Goal: Task Accomplishment & Management: Use online tool/utility

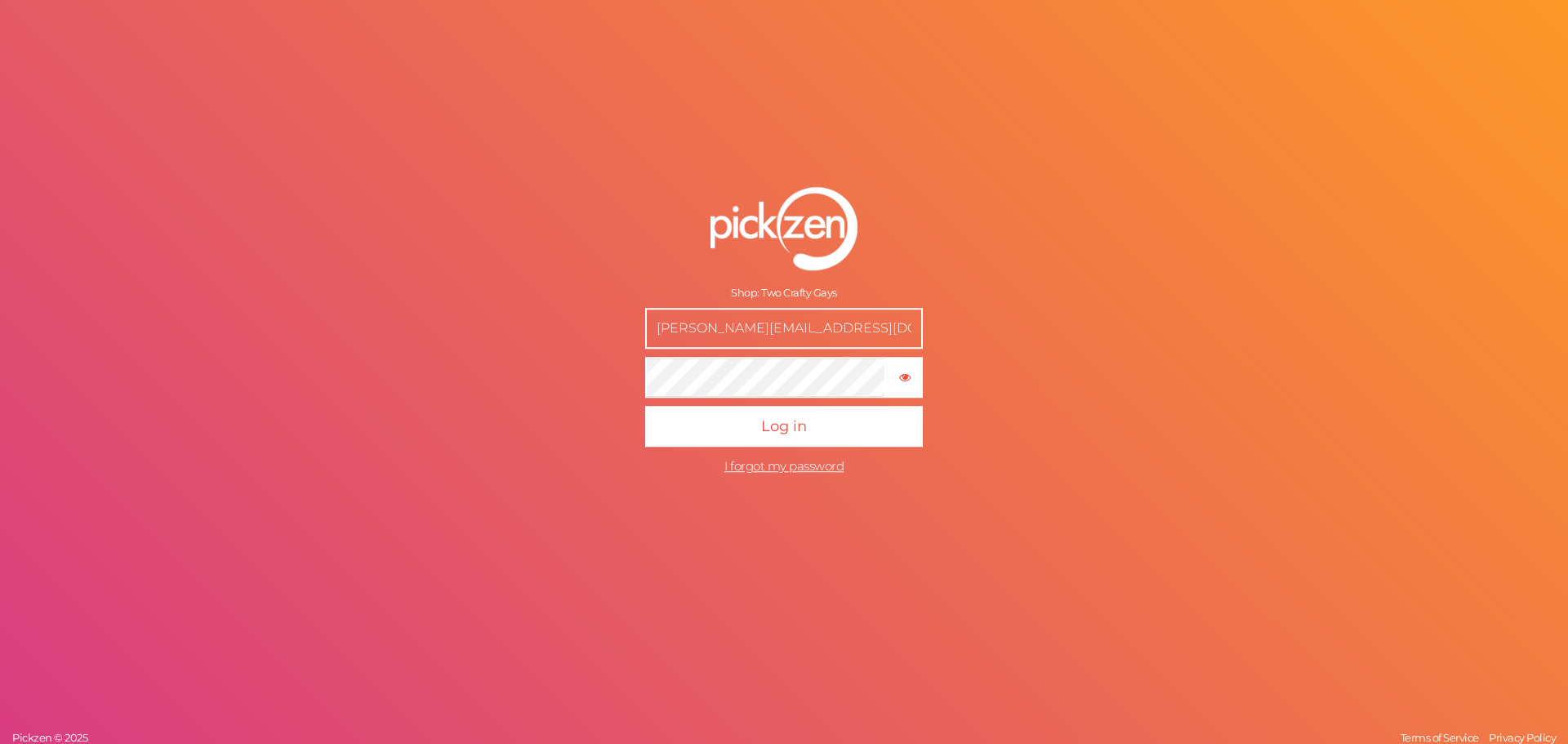
click at [646, 406] on button "Log in" at bounding box center [784, 425] width 278 height 41
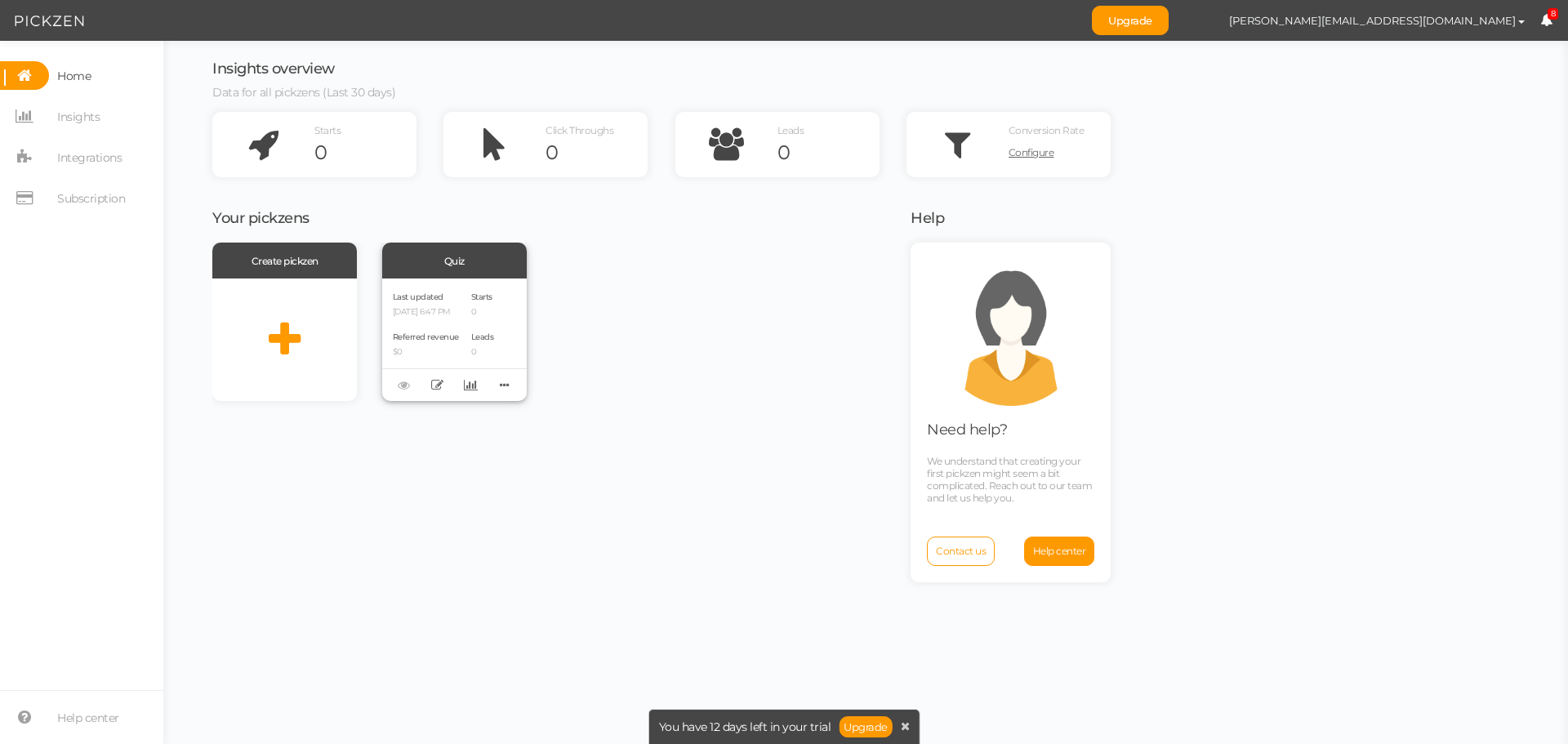
click at [457, 319] on div "Last updated [DATE] 6:47 PM Referred revenue $0" at bounding box center [426, 339] width 66 height 101
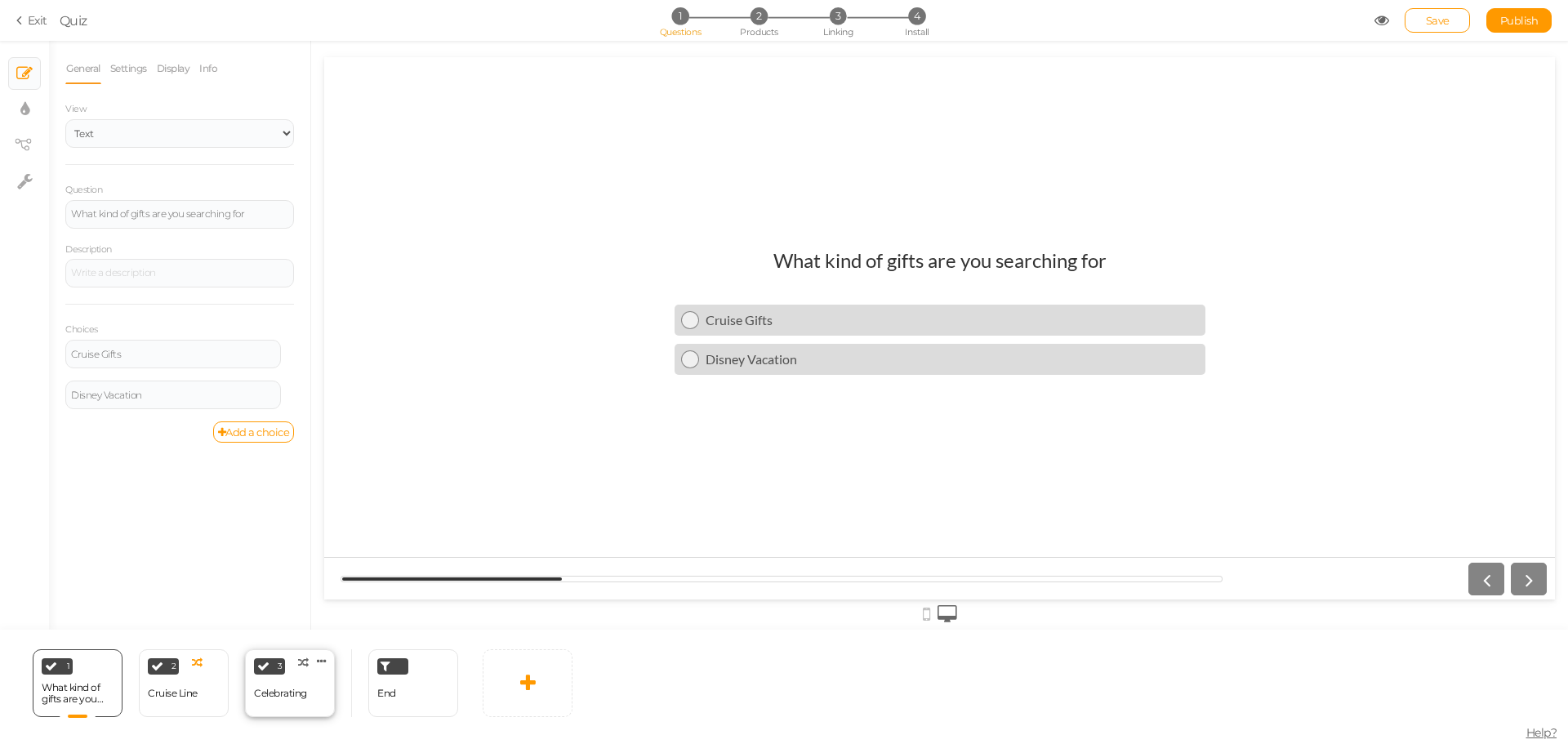
click at [255, 699] on div "Celebrating" at bounding box center [281, 694] width 53 height 11
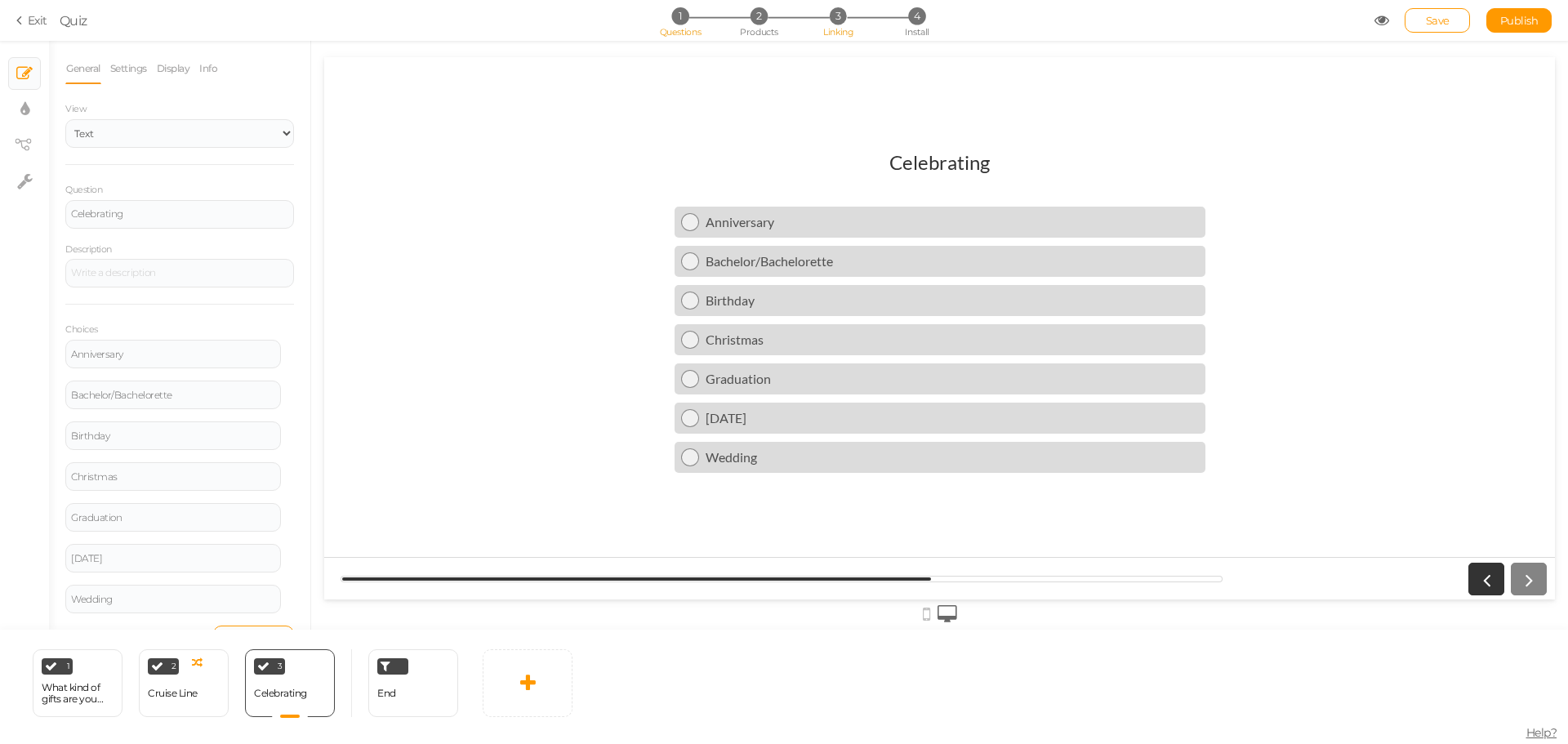
click at [833, 22] on span "3" at bounding box center [838, 16] width 17 height 17
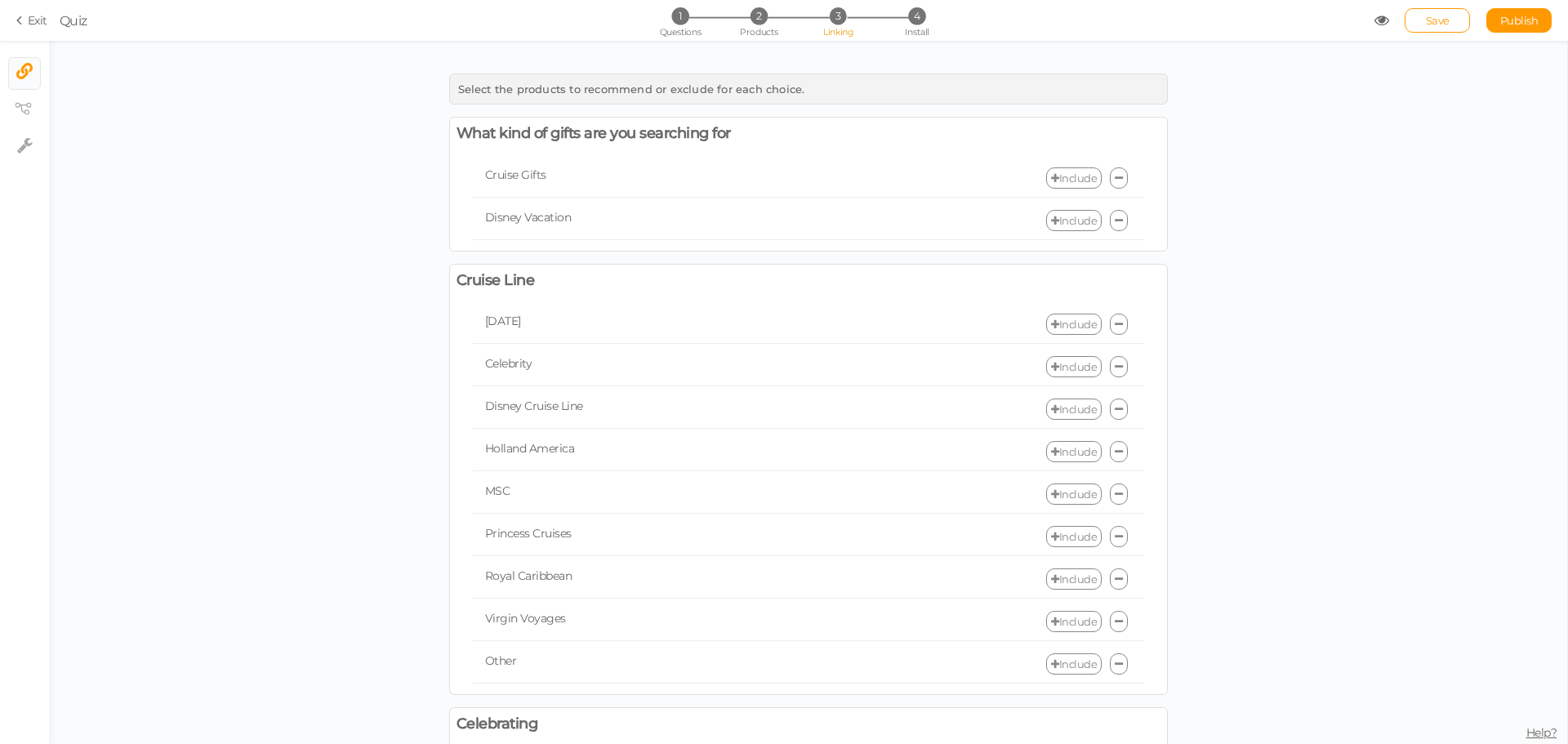
click at [752, 26] on div "1 Questions 2 Products 3 Linking 4 Install" at bounding box center [784, 22] width 342 height 29
click at [761, 17] on span "2" at bounding box center [759, 16] width 17 height 17
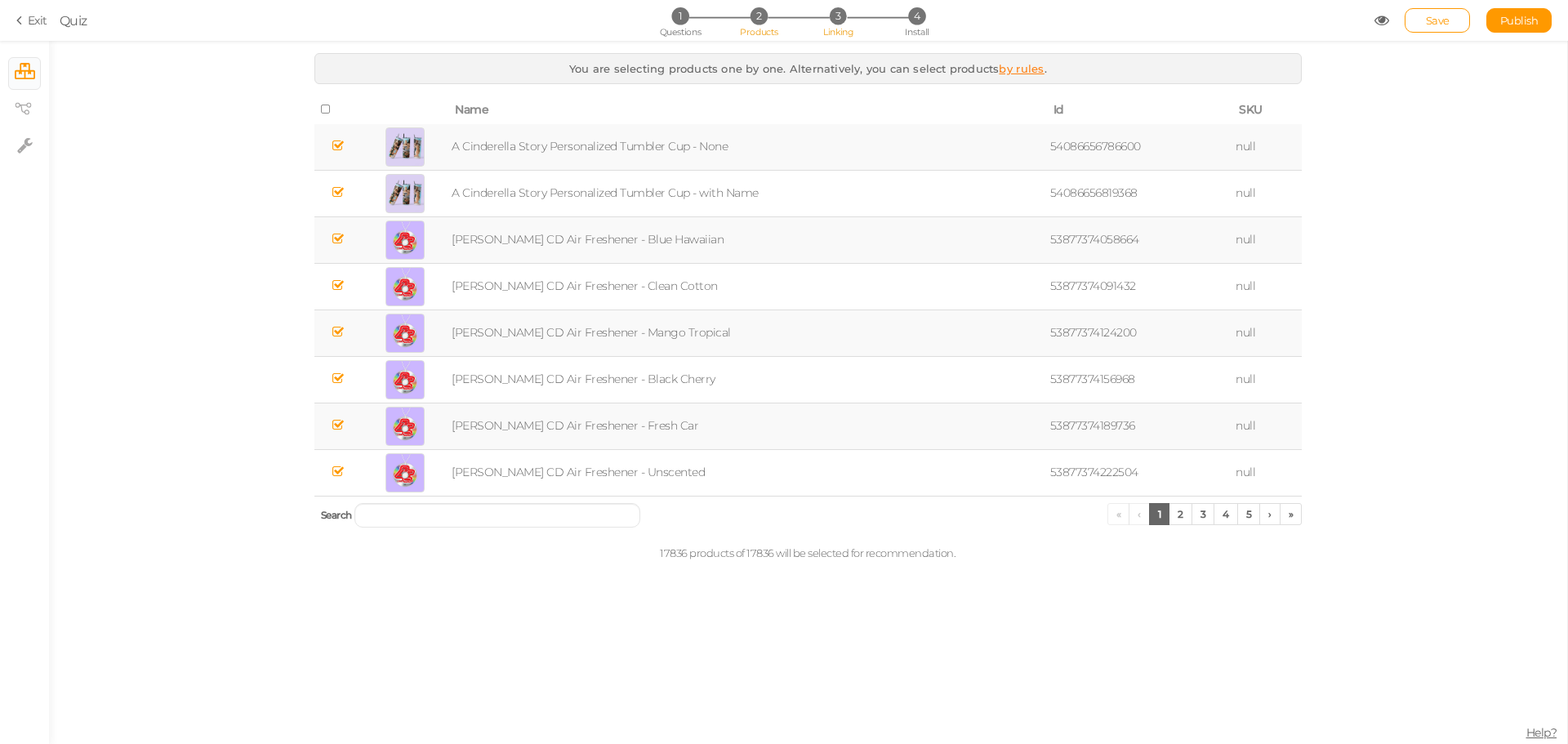
click at [841, 9] on span "3" at bounding box center [838, 16] width 17 height 17
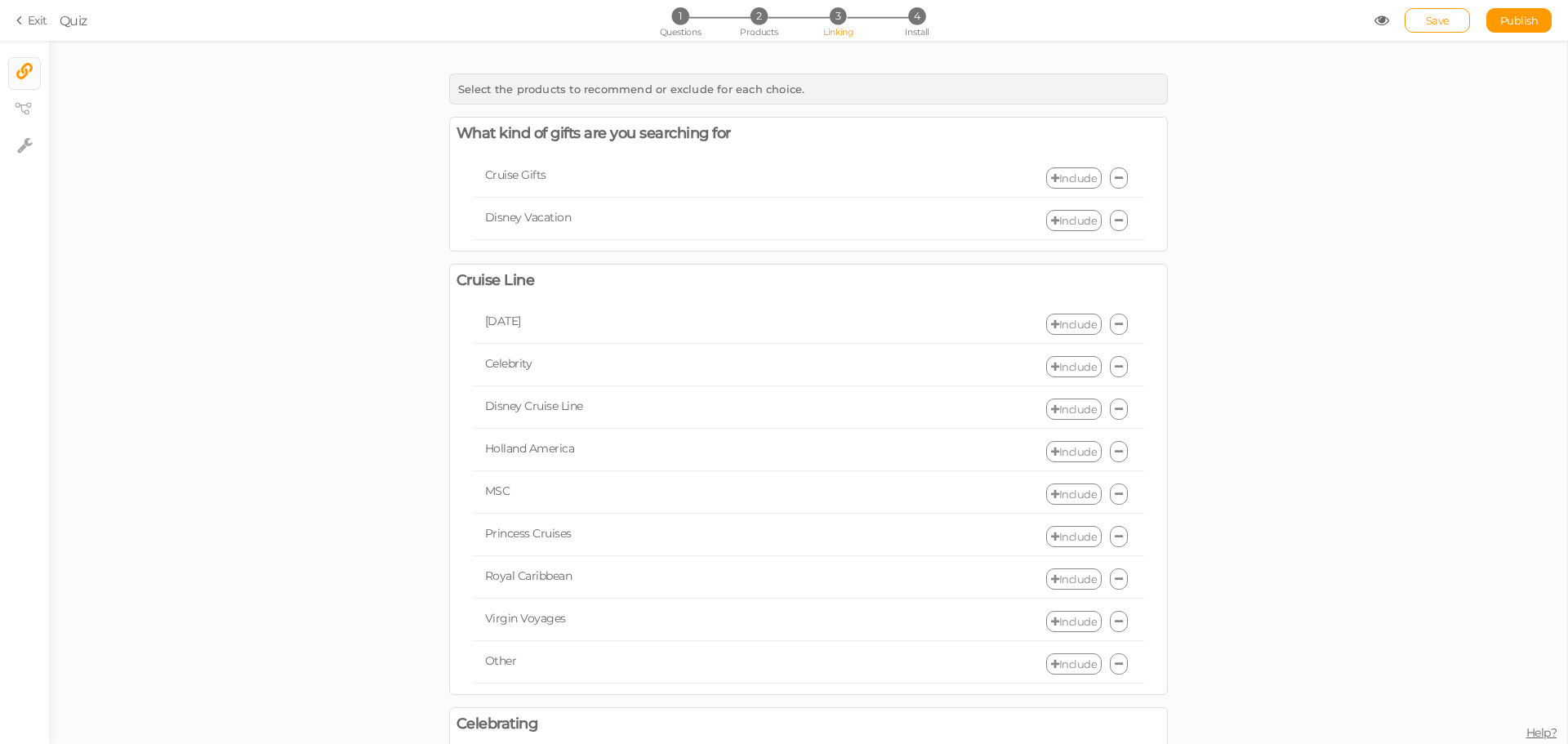
click at [1082, 180] on link "Include" at bounding box center [1074, 178] width 56 height 21
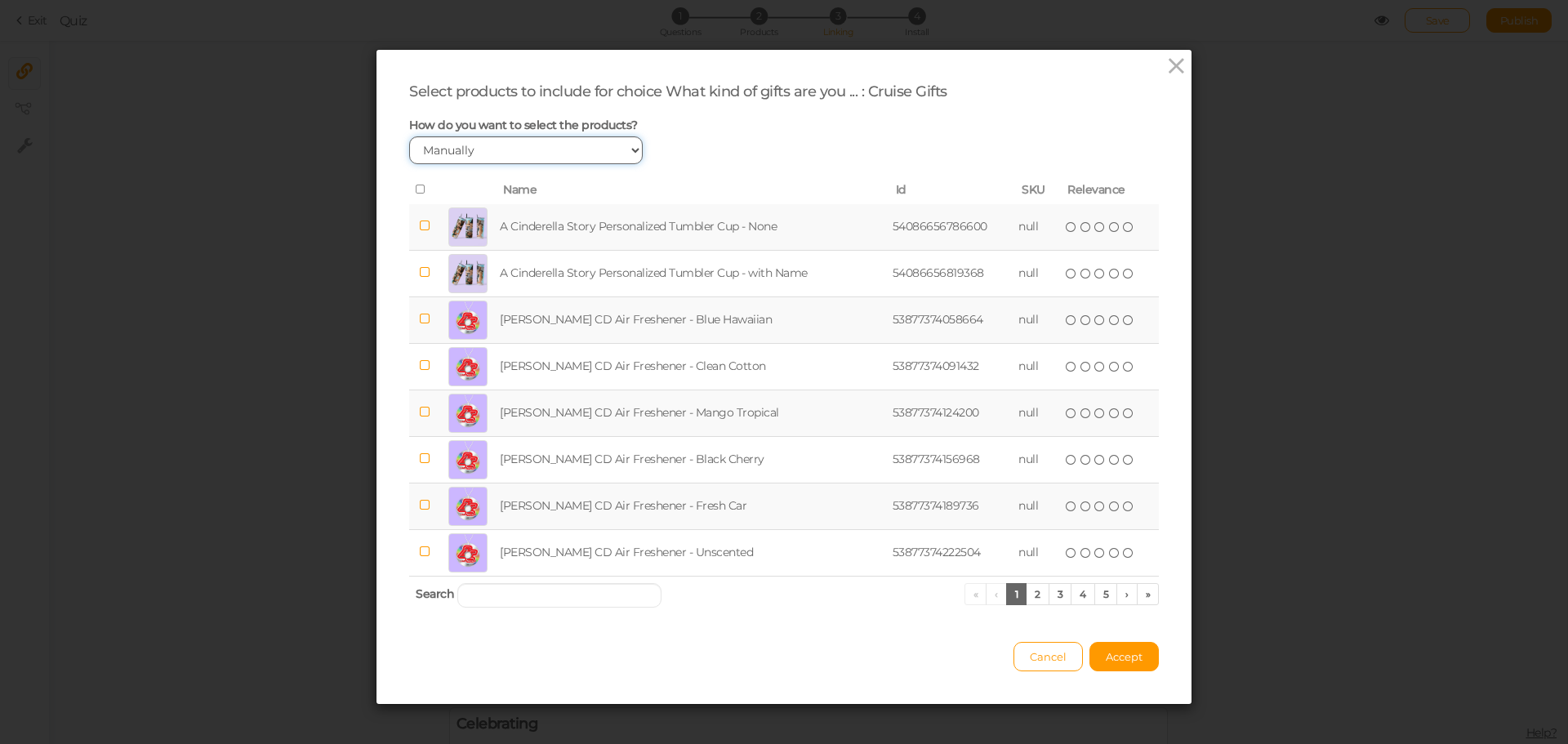
click at [586, 149] on select "Manually By tags By price" at bounding box center [526, 149] width 233 height 27
select select "expr"
click at [409, 136] on select "Manually By tags By price" at bounding box center [526, 149] width 233 height 27
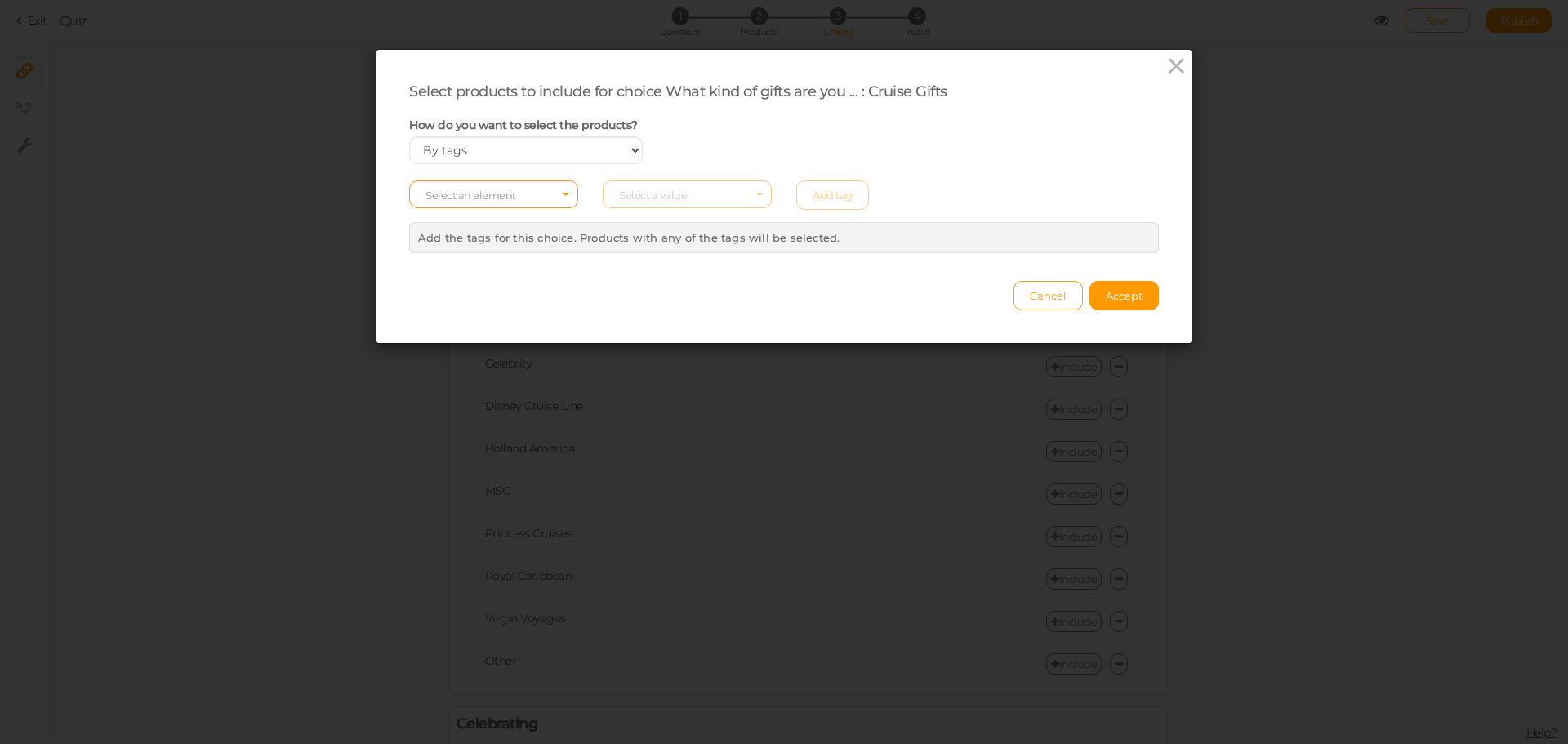
click at [716, 189] on div "Select an element Select a value Add tag" at bounding box center [784, 195] width 774 height 29
drag, startPoint x: 696, startPoint y: 195, endPoint x: 540, endPoint y: 189, distance: 156.1
click at [695, 195] on div "Select an element Select a value Add tag" at bounding box center [784, 195] width 774 height 29
click at [530, 189] on span "Select an element" at bounding box center [493, 194] width 169 height 27
click at [501, 240] on span "tag" at bounding box center [493, 240] width 167 height 19
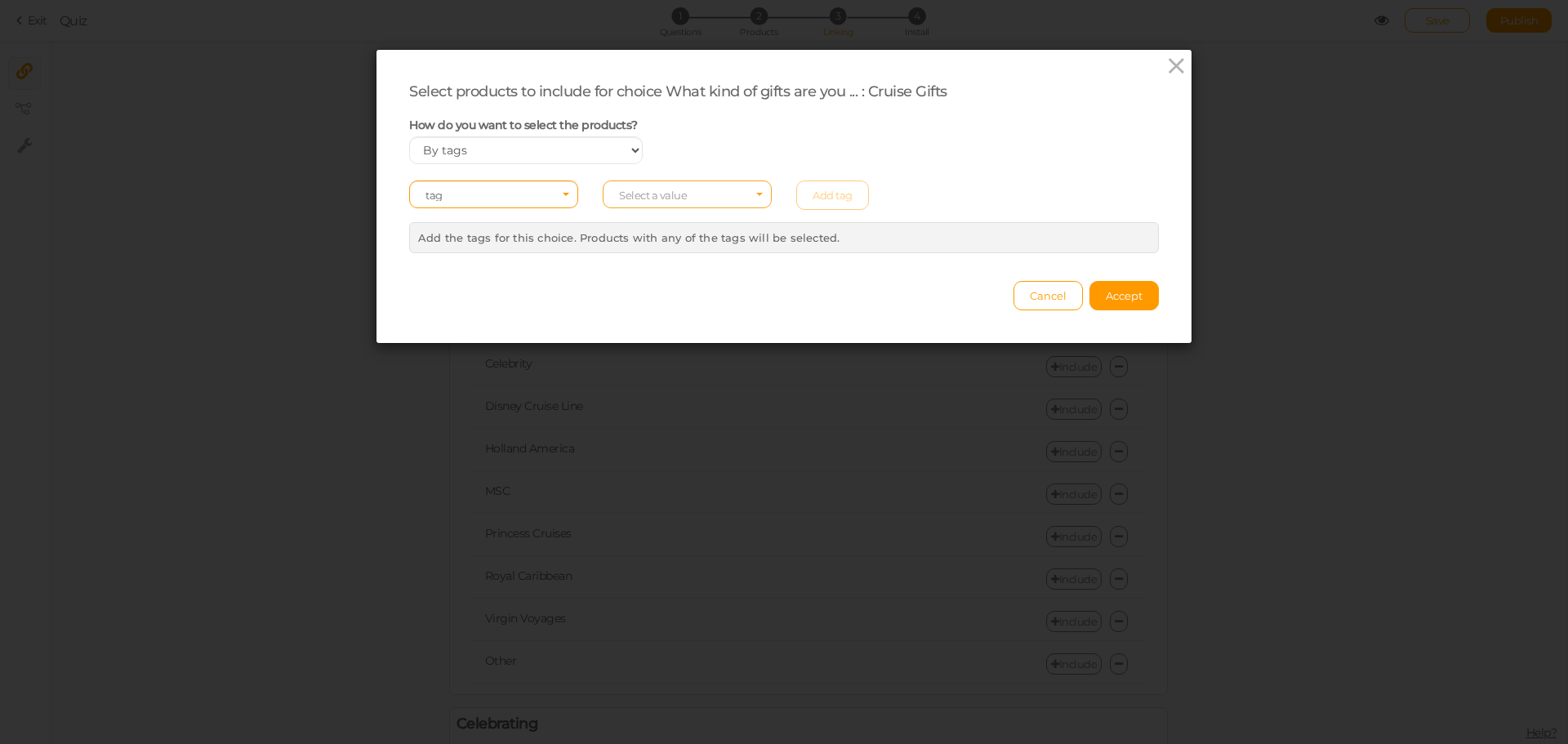
click at [681, 196] on span "Select a value" at bounding box center [687, 194] width 169 height 27
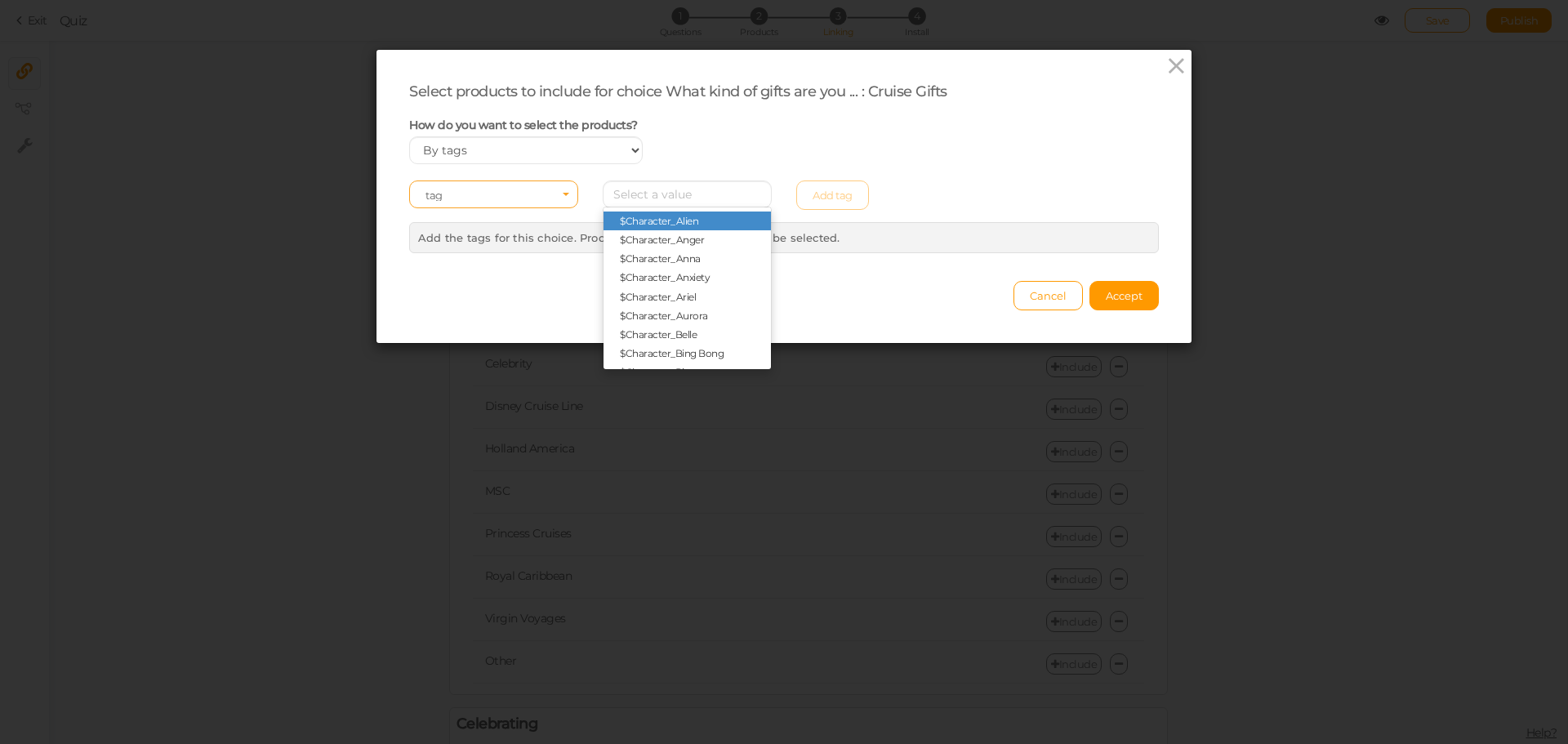
click at [501, 197] on span "tag" at bounding box center [488, 195] width 126 height 11
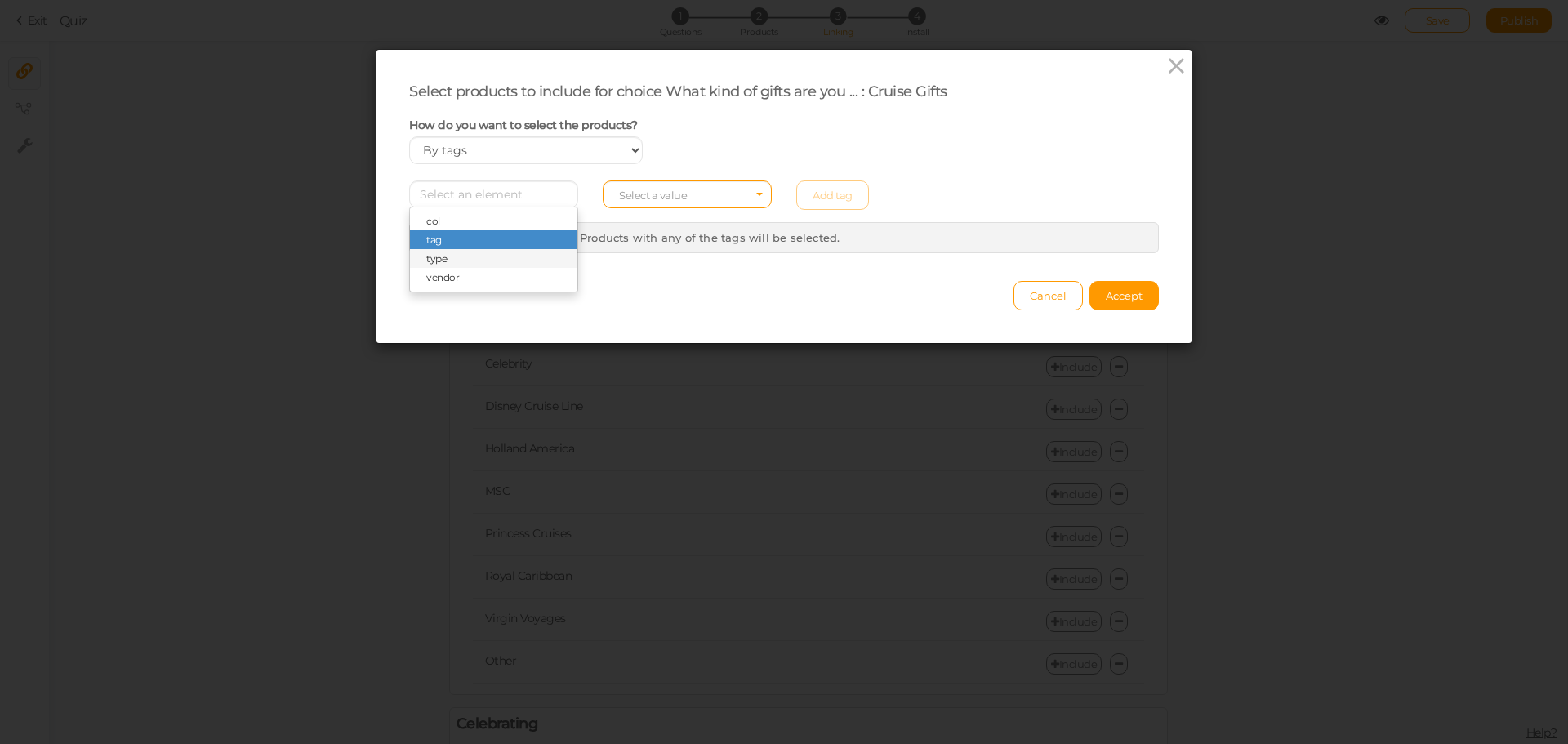
click at [476, 255] on span "type" at bounding box center [493, 259] width 167 height 19
click at [645, 190] on span "Select a value" at bounding box center [653, 196] width 68 height 13
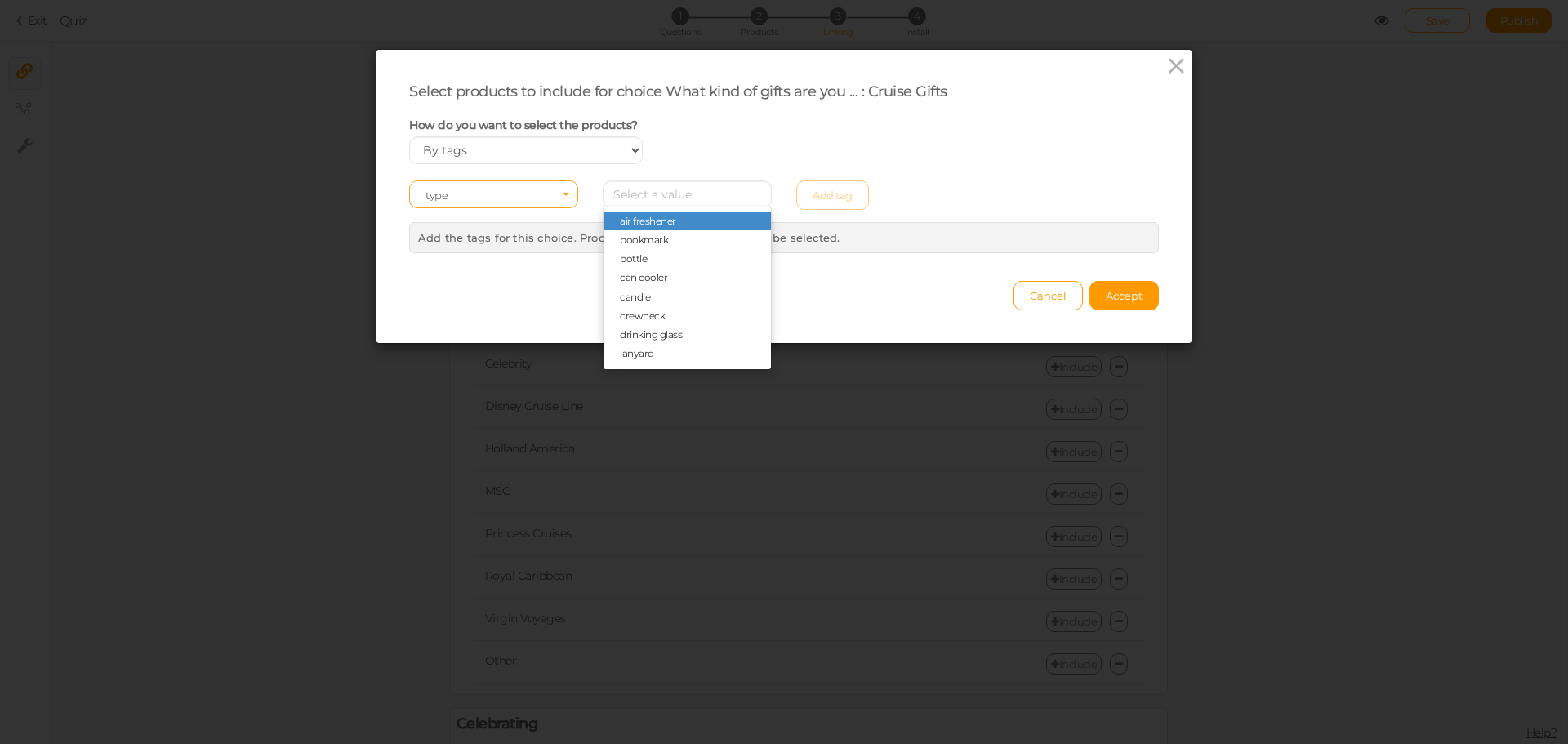
click at [527, 185] on span "Select an element type" at bounding box center [493, 194] width 169 height 27
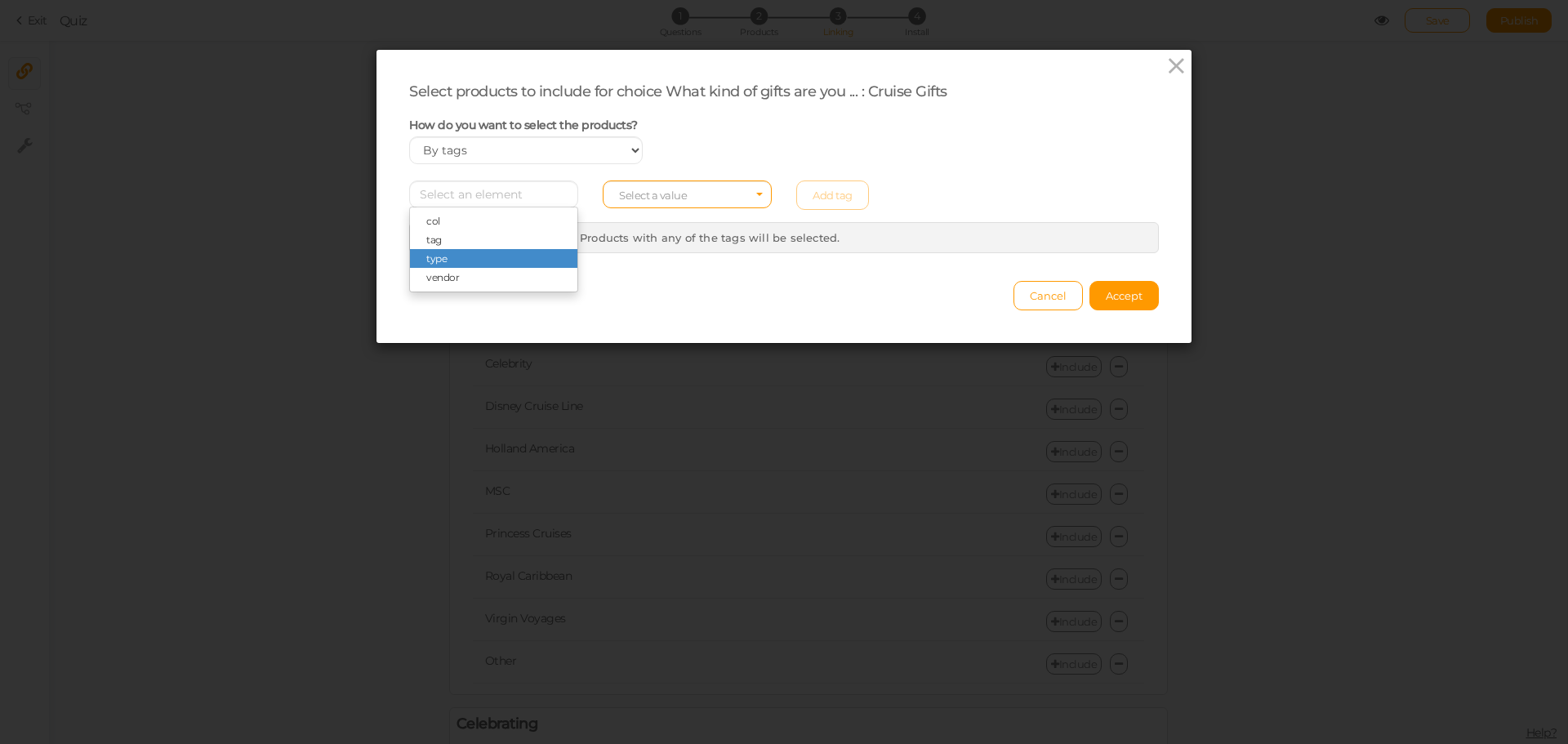
drag, startPoint x: 474, startPoint y: 219, endPoint x: 490, endPoint y: 210, distance: 18.4
click at [474, 219] on span "col" at bounding box center [493, 221] width 167 height 19
click at [660, 190] on span "Select a value" at bounding box center [653, 196] width 68 height 13
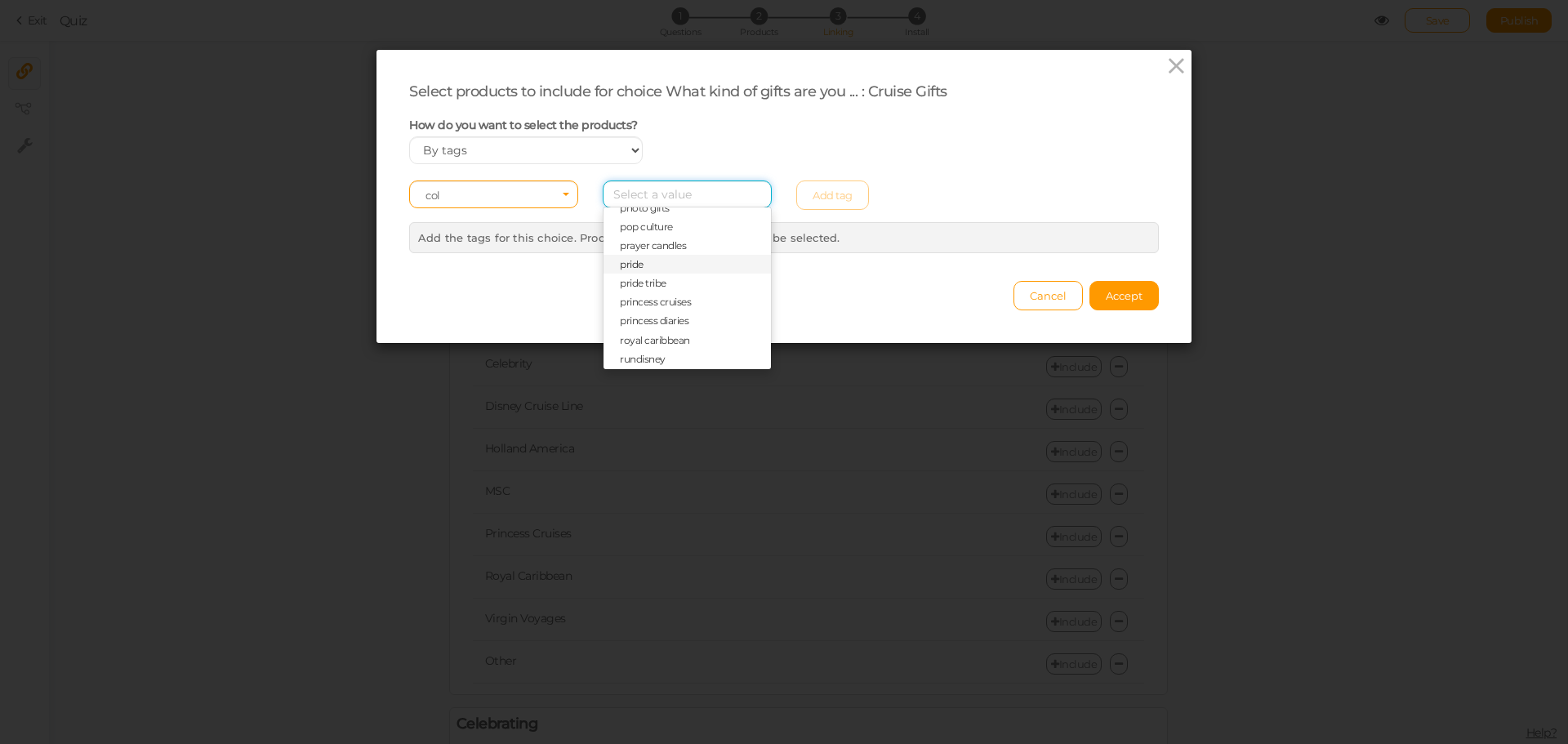
scroll to position [1306, 0]
click at [458, 201] on span "col" at bounding box center [493, 196] width 136 height 13
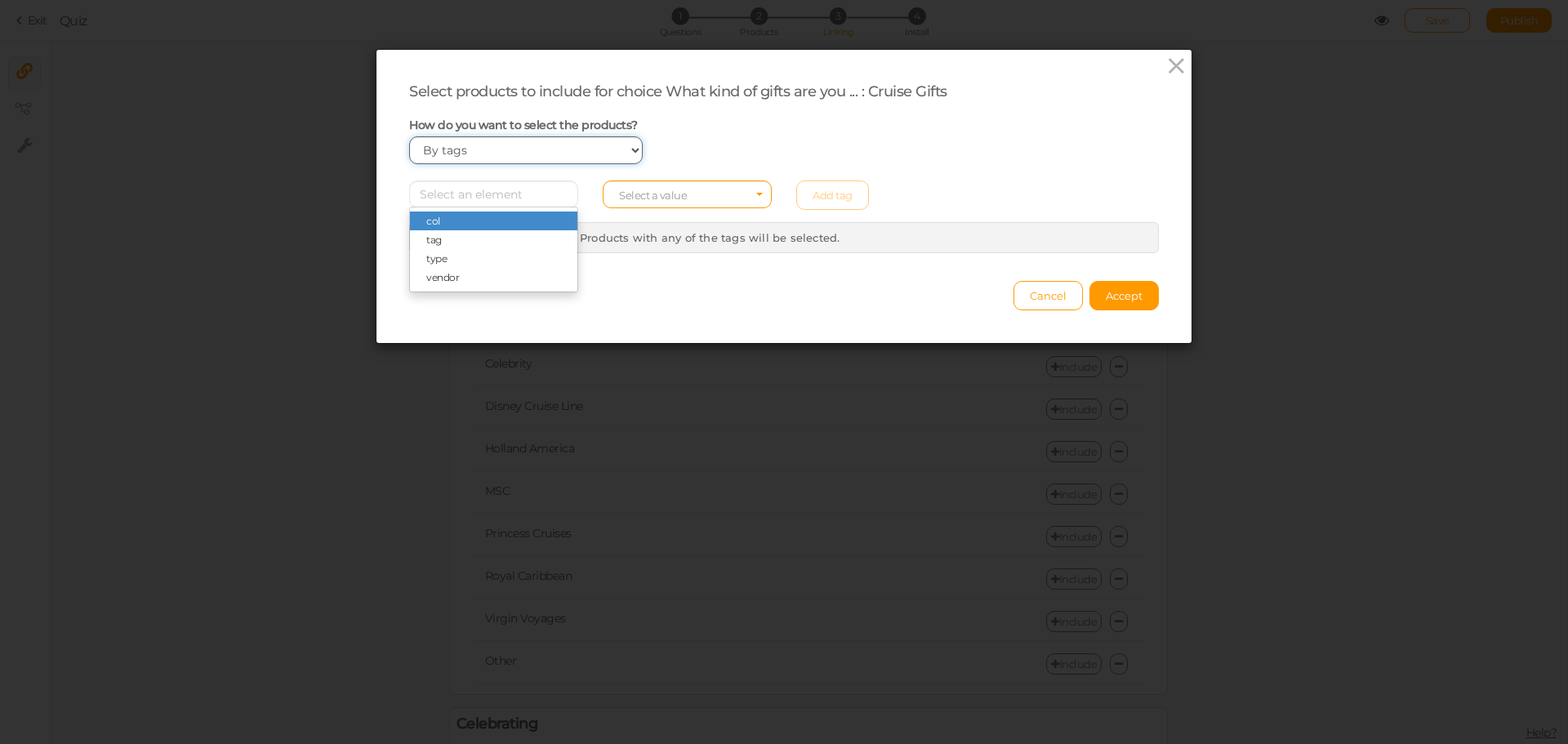
click at [472, 141] on select "Manually By tags By price" at bounding box center [526, 149] width 233 height 27
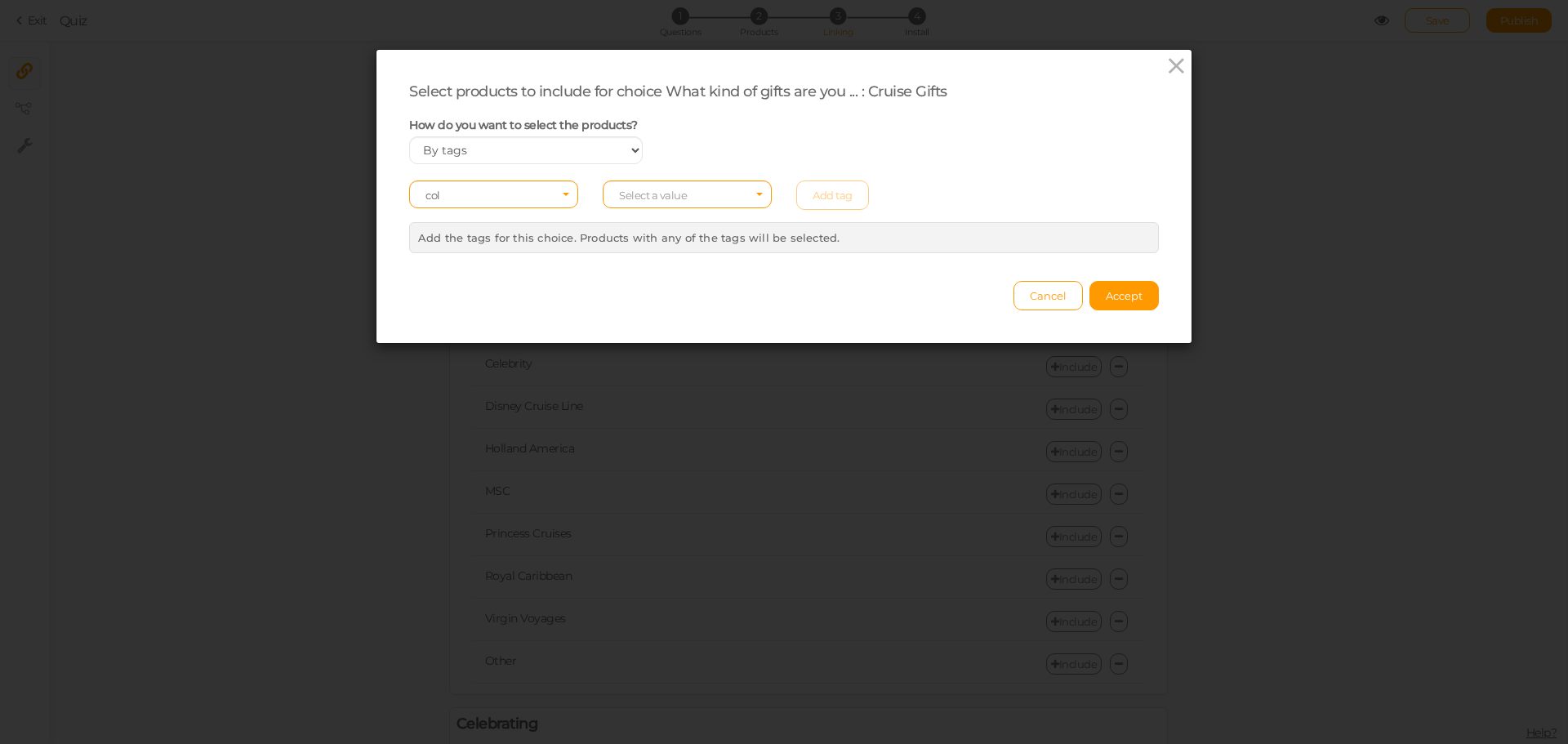
click at [994, 117] on div "How do you want to select the products? Manually By tags By price" at bounding box center [784, 141] width 774 height 47
click at [490, 189] on span "Select an element col" at bounding box center [493, 194] width 169 height 27
click at [483, 233] on span "tag" at bounding box center [493, 240] width 167 height 19
click at [619, 197] on span "Select a value" at bounding box center [653, 196] width 68 height 13
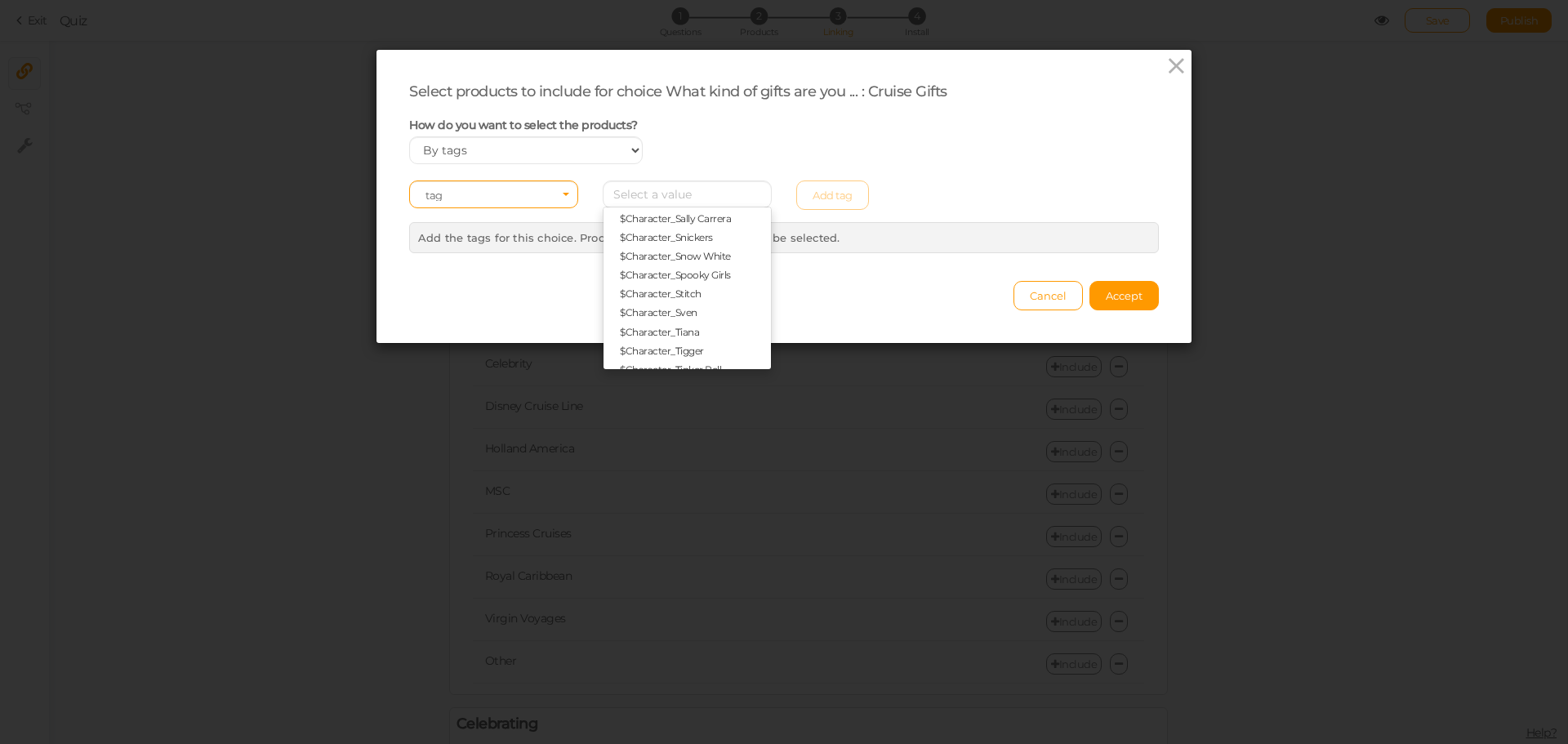
click at [849, 109] on div "Select products to include for choice What kind of gifts are you ... : Cruise G…" at bounding box center [784, 167] width 750 height 171
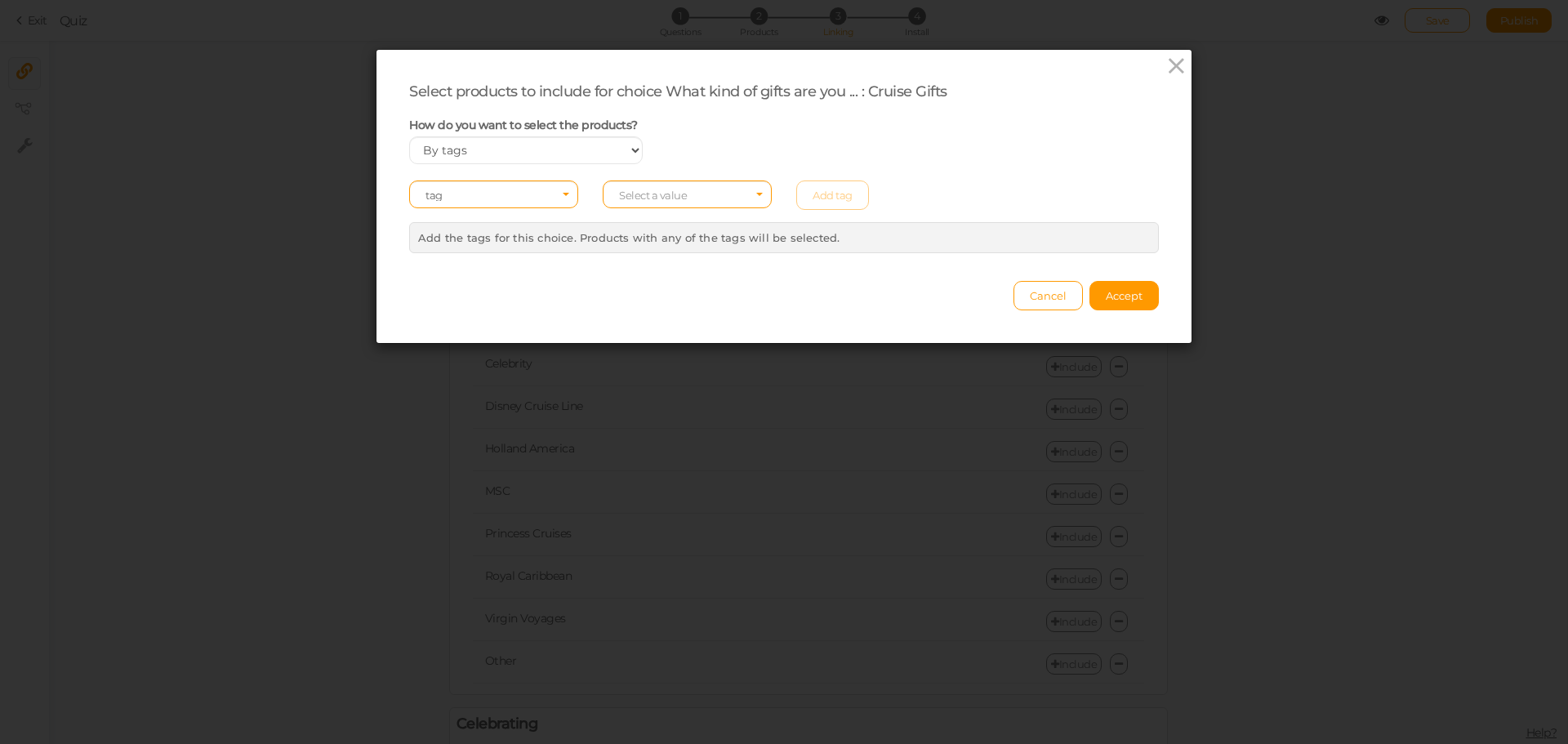
click at [832, 195] on div "Select an element tag Select a value Add tag" at bounding box center [784, 195] width 774 height 29
click at [678, 197] on span "Select a value" at bounding box center [653, 196] width 68 height 13
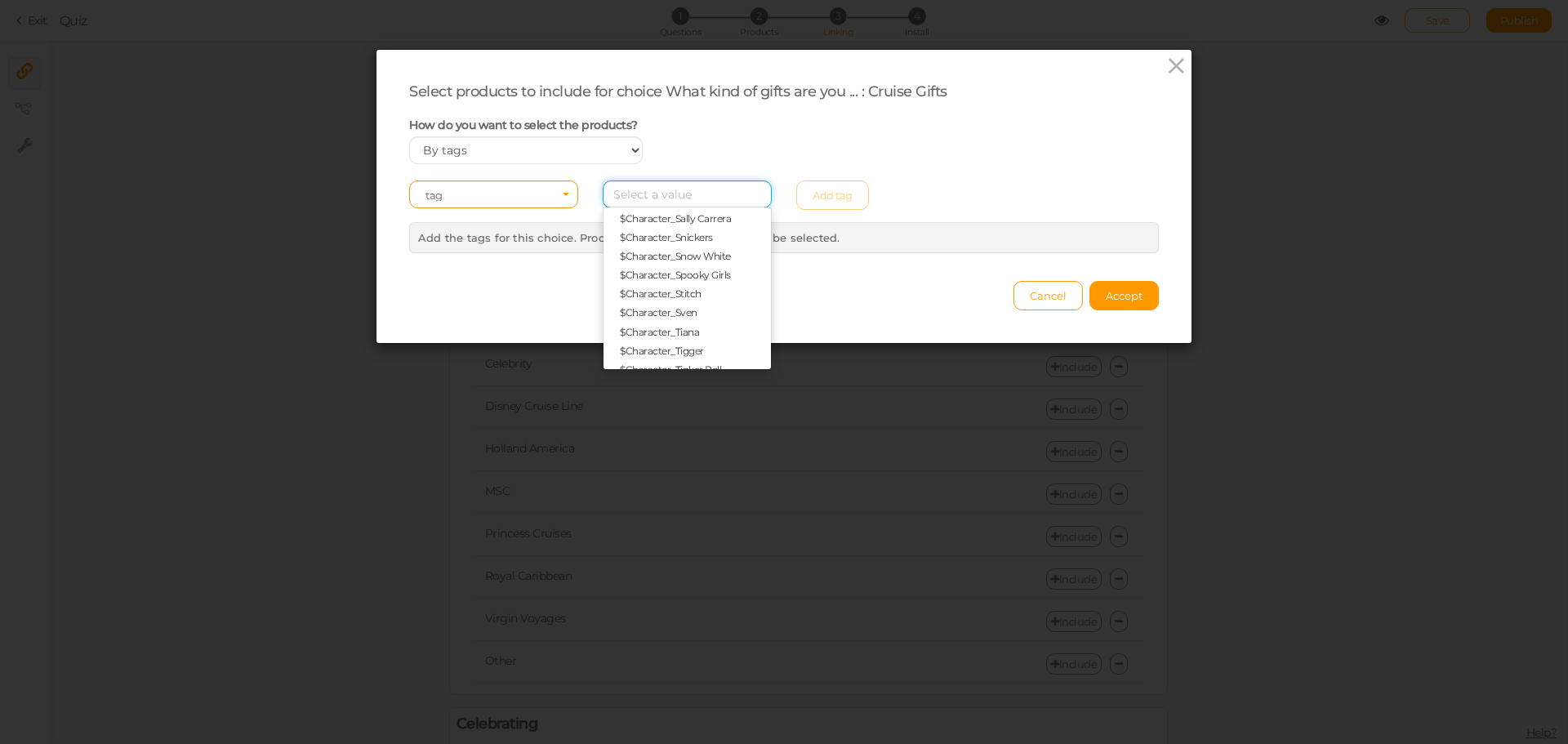
scroll to position [1737, 0]
click at [950, 321] on div "Select products to include for choice What kind of gifts are you ... : Cruise G…" at bounding box center [784, 197] width 815 height 293
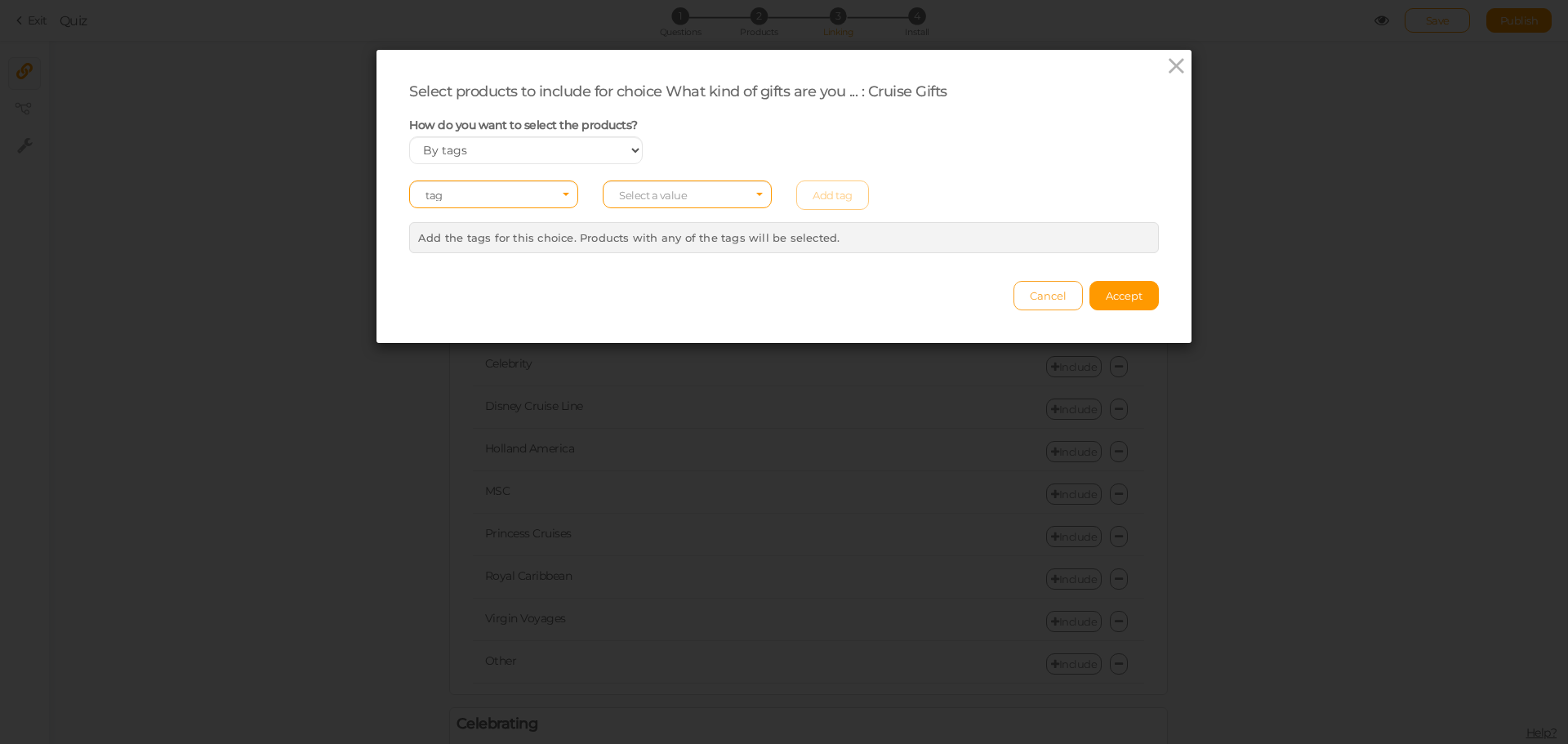
click at [1056, 303] on span "Cancel" at bounding box center [1048, 296] width 37 height 13
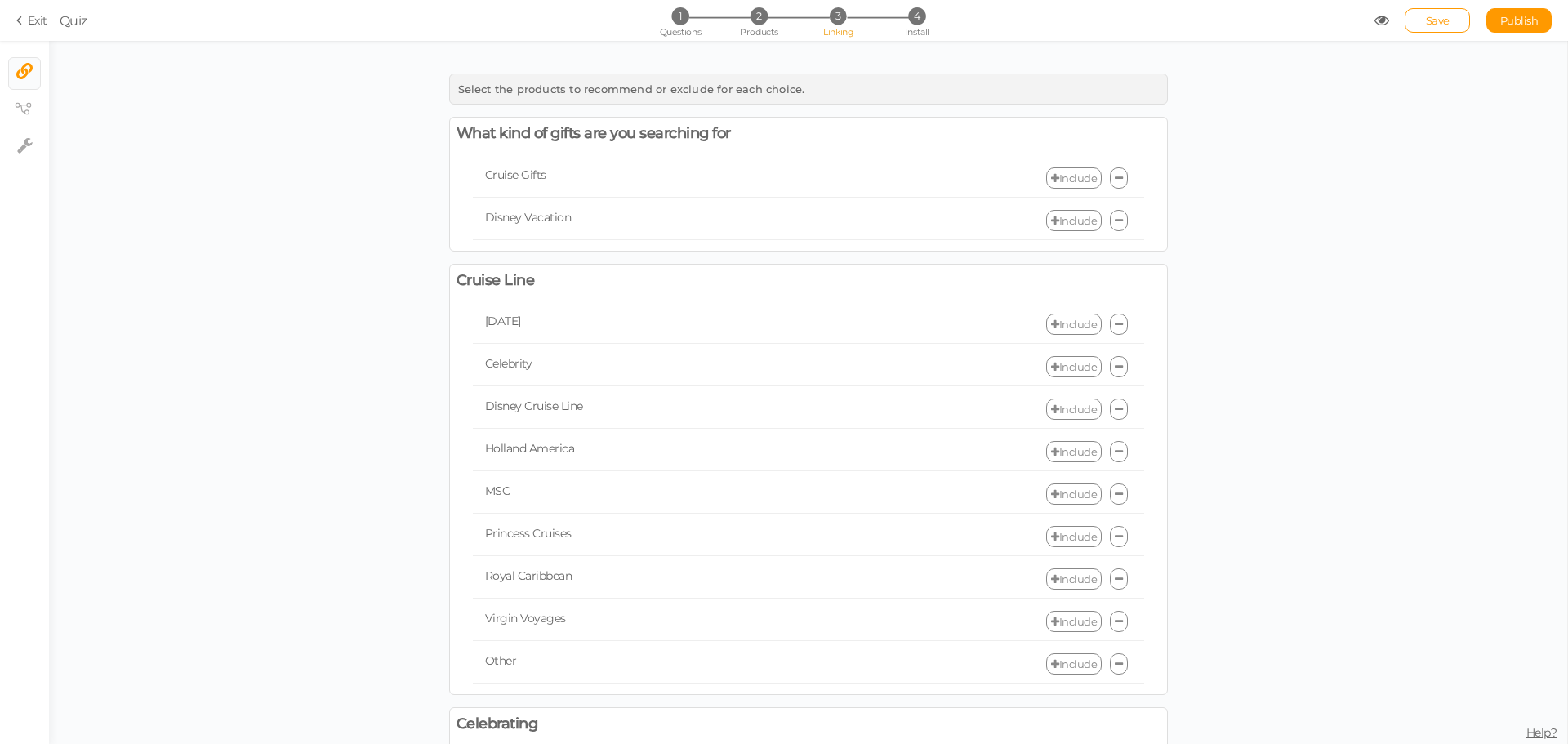
click at [1061, 321] on link "Include" at bounding box center [1074, 324] width 56 height 21
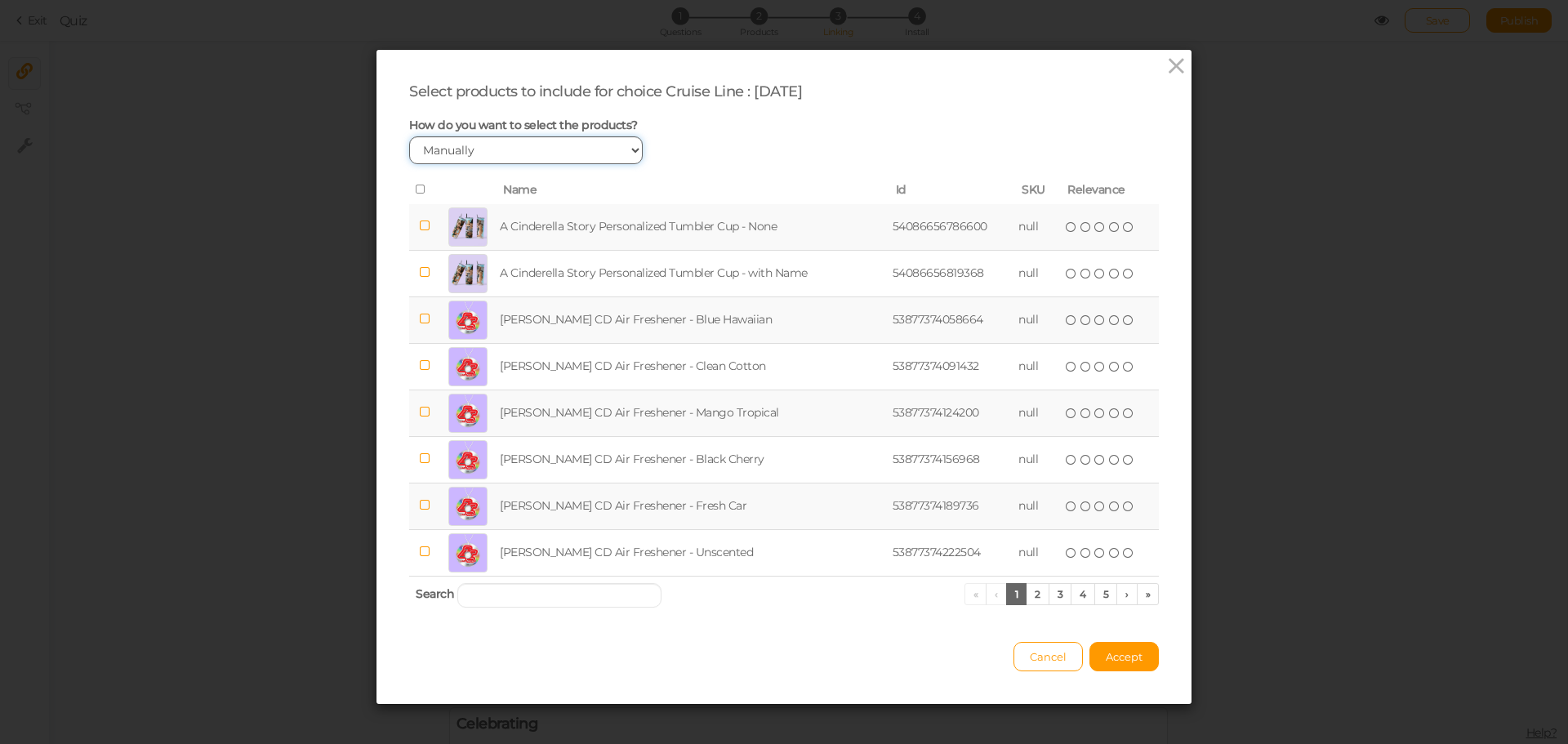
click at [595, 142] on select "Manually By tags By price" at bounding box center [526, 149] width 233 height 27
select select "expr"
click at [409, 136] on select "Manually By tags By price" at bounding box center [526, 149] width 233 height 27
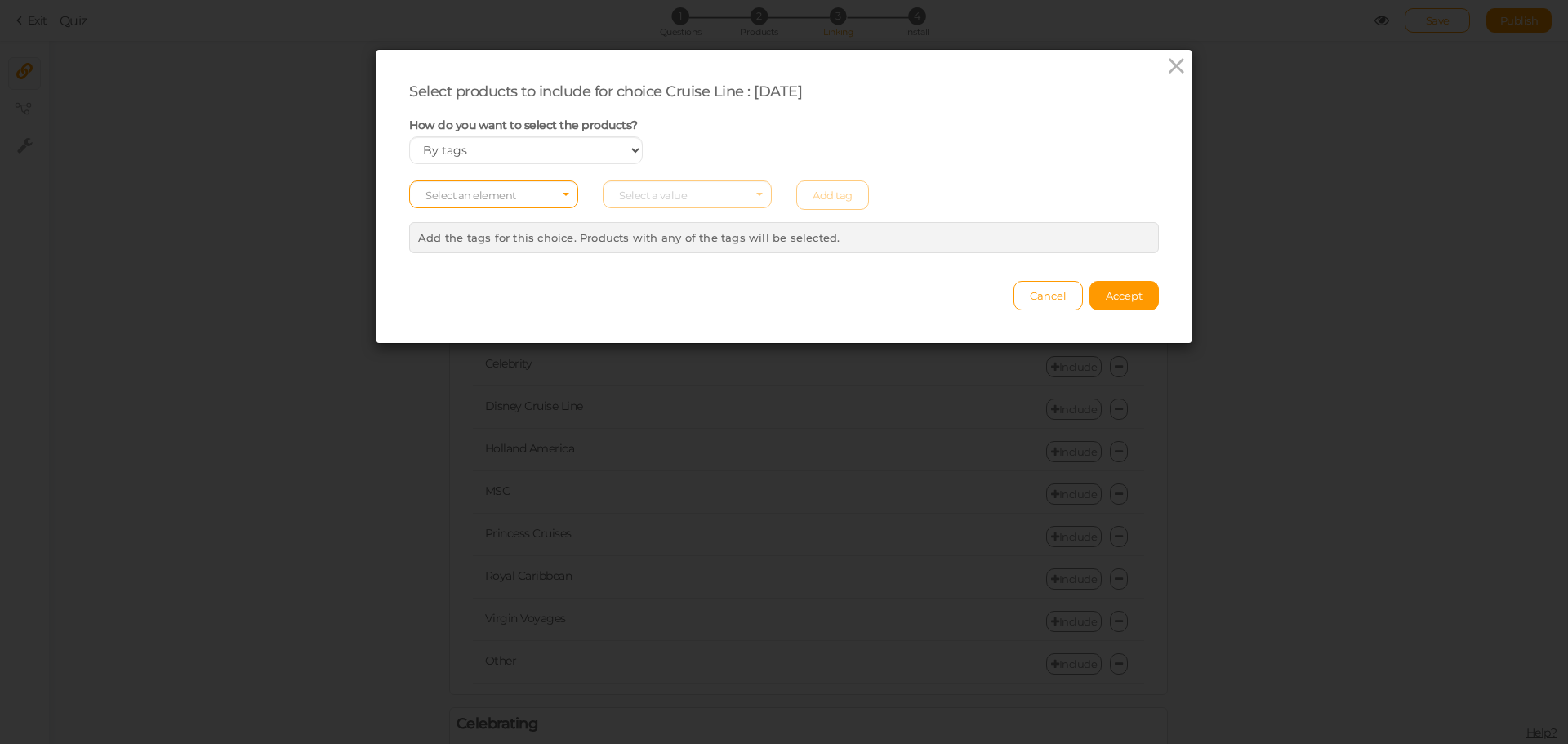
click at [691, 190] on div "Select an element Select a value Add tag" at bounding box center [784, 195] width 774 height 29
click at [524, 195] on span "Select an element" at bounding box center [493, 194] width 169 height 27
click at [495, 234] on span "tag" at bounding box center [493, 240] width 167 height 19
click at [652, 194] on span "Select a value" at bounding box center [653, 196] width 68 height 13
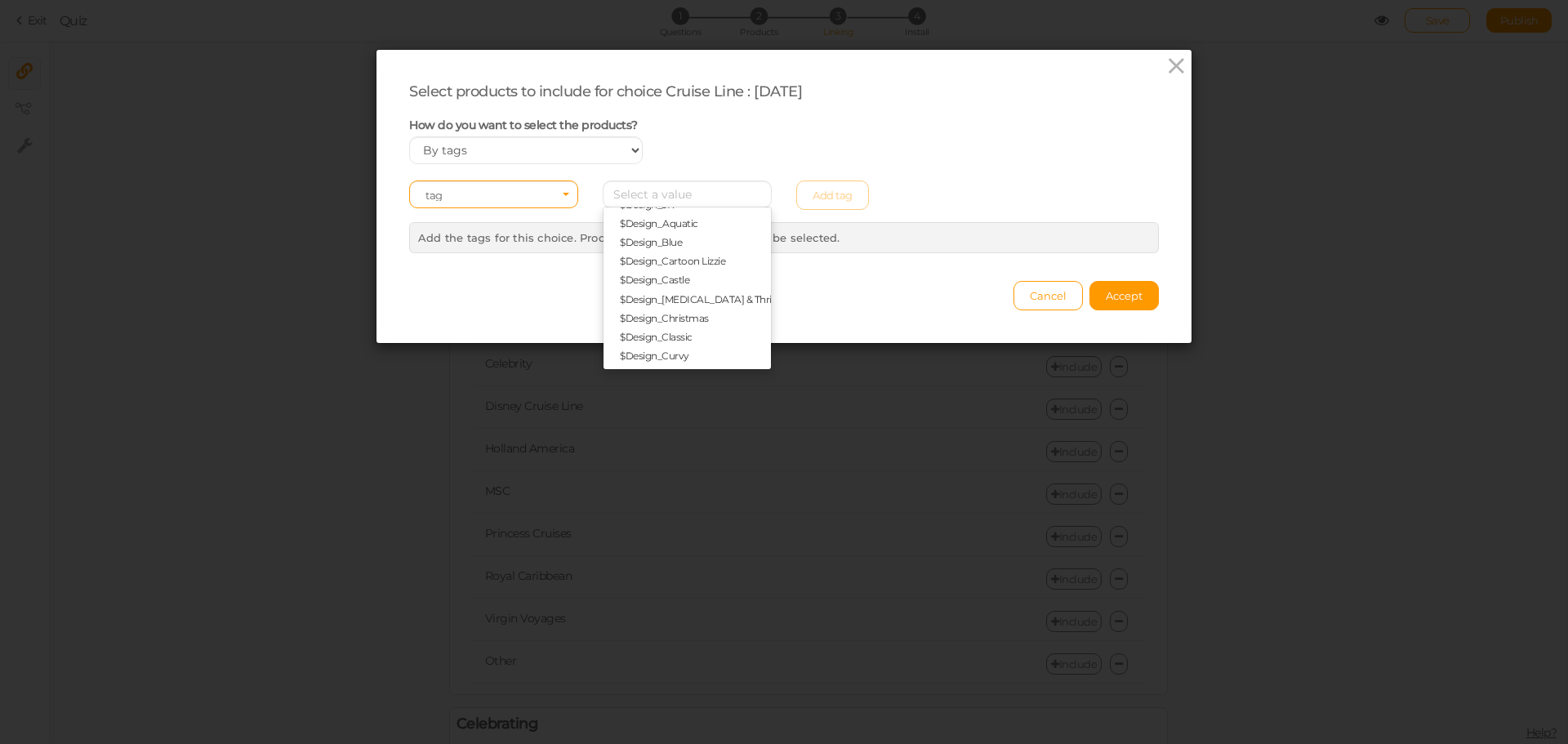
click at [940, 302] on div "Cancel Accept" at bounding box center [784, 288] width 750 height 45
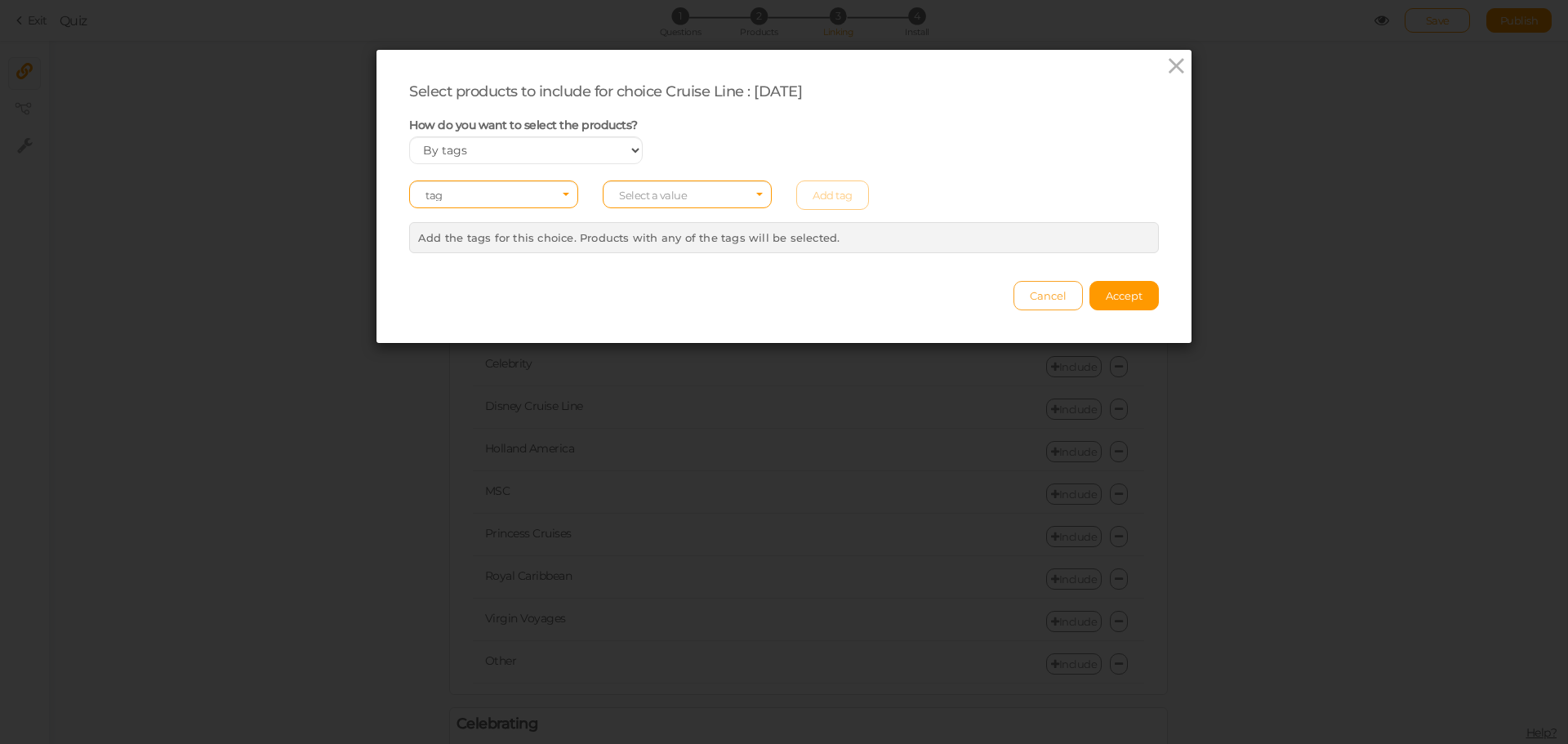
click at [1045, 298] on span "Cancel" at bounding box center [1048, 296] width 37 height 13
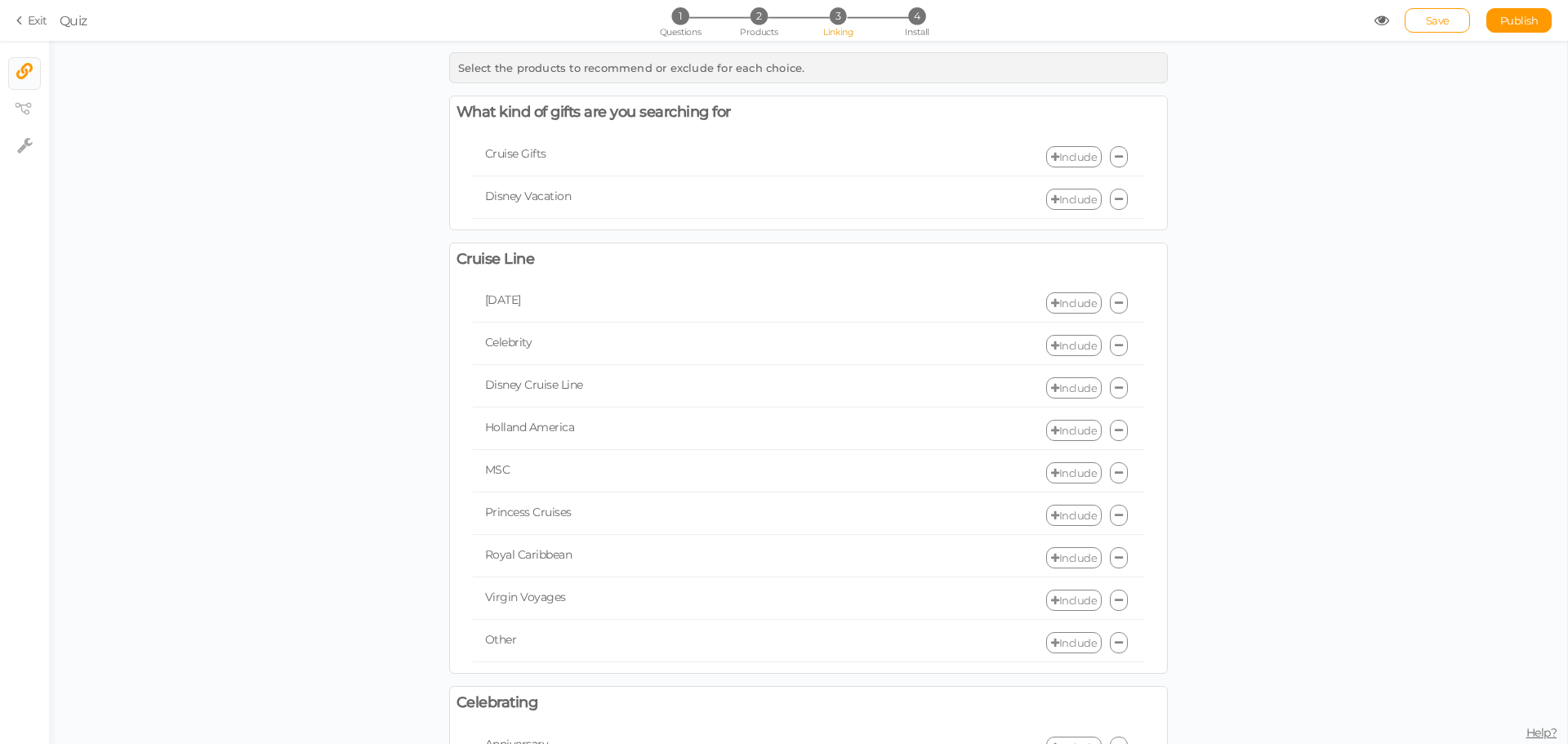
scroll to position [0, 0]
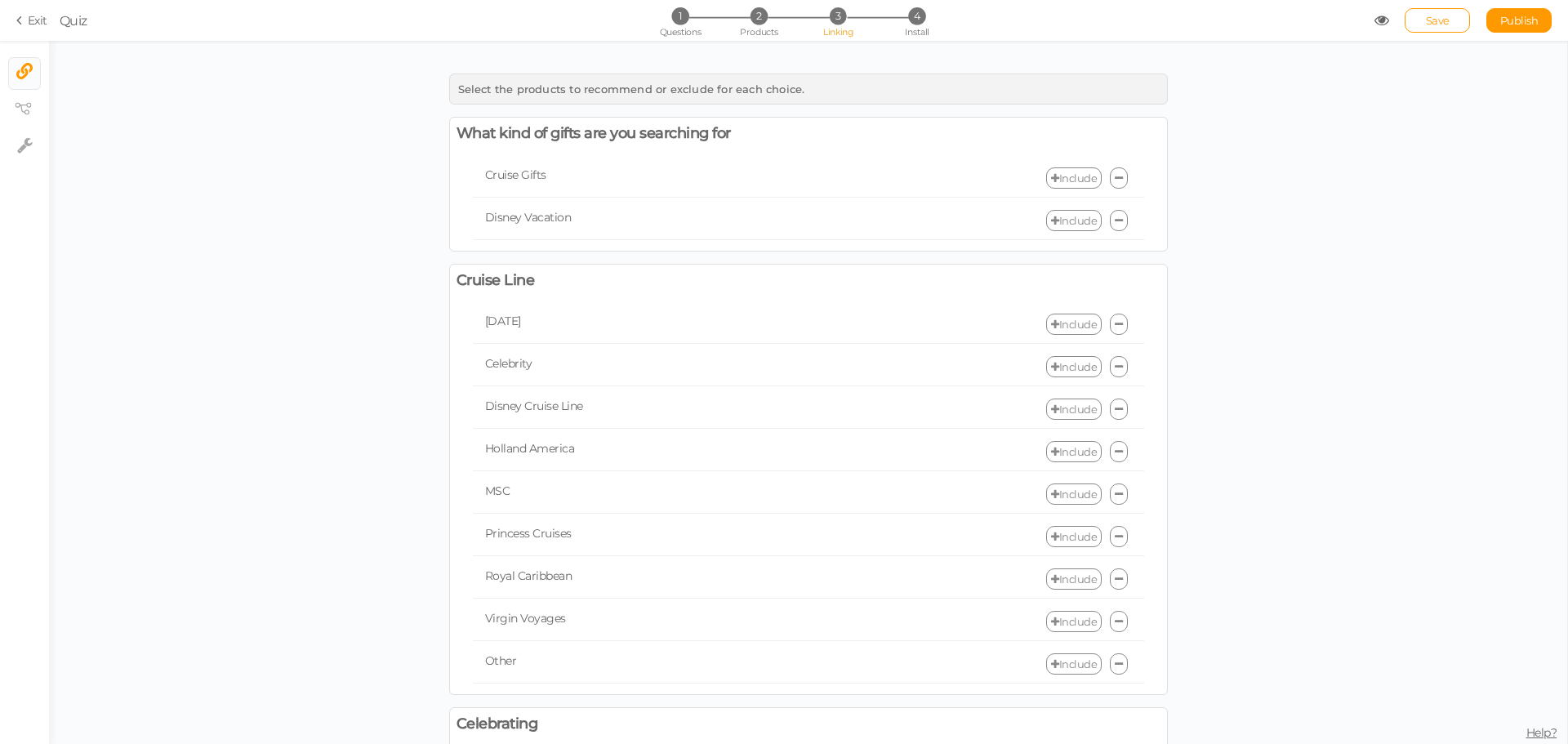
click at [23, 21] on icon at bounding box center [22, 21] width 11 height 15
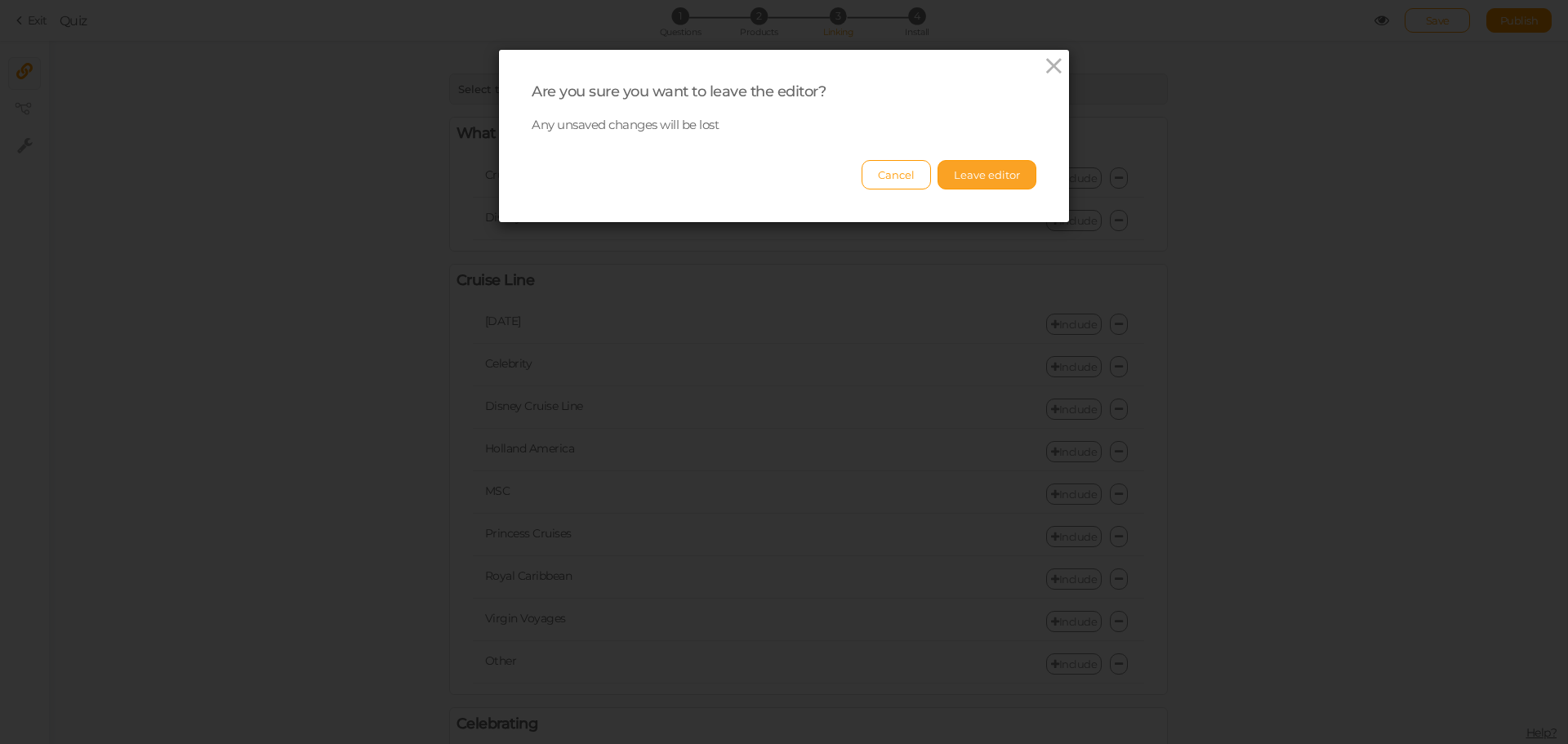
click at [996, 172] on button "Leave editor" at bounding box center [987, 174] width 99 height 29
